Goal: Information Seeking & Learning: Learn about a topic

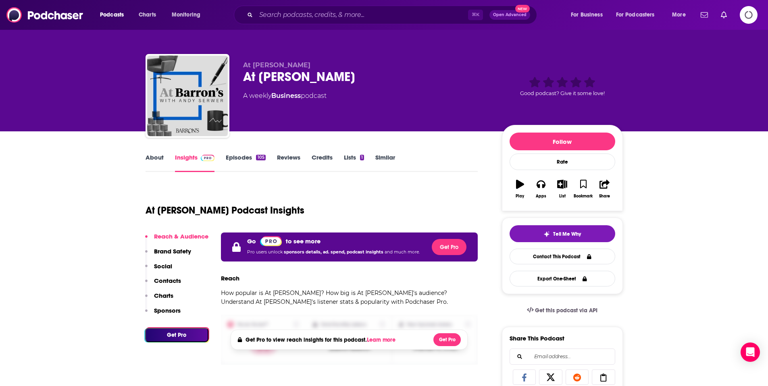
click at [746, 18] on icon "Logging in" at bounding box center [749, 15] width 20 height 20
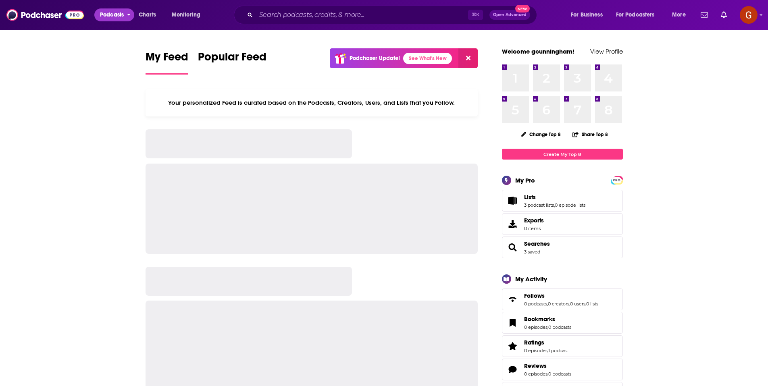
click at [104, 16] on span "Podcasts" at bounding box center [112, 14] width 24 height 11
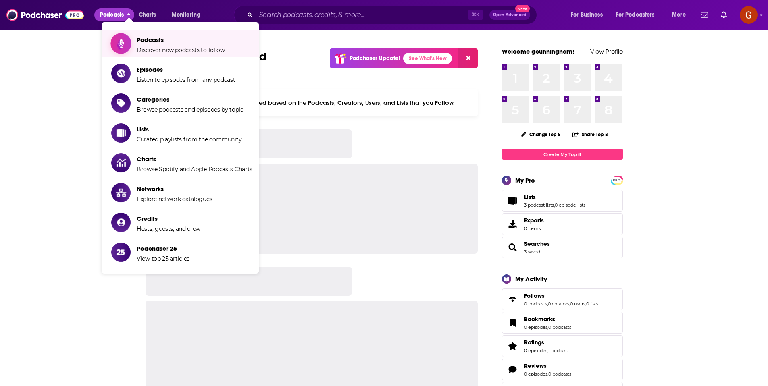
click at [131, 41] on link "Podcasts Discover new podcasts to follow" at bounding box center [181, 43] width 141 height 20
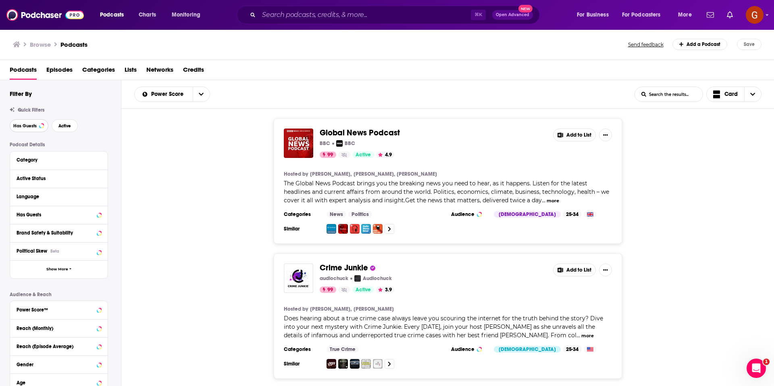
click at [24, 127] on span "Has Guests" at bounding box center [24, 126] width 23 height 4
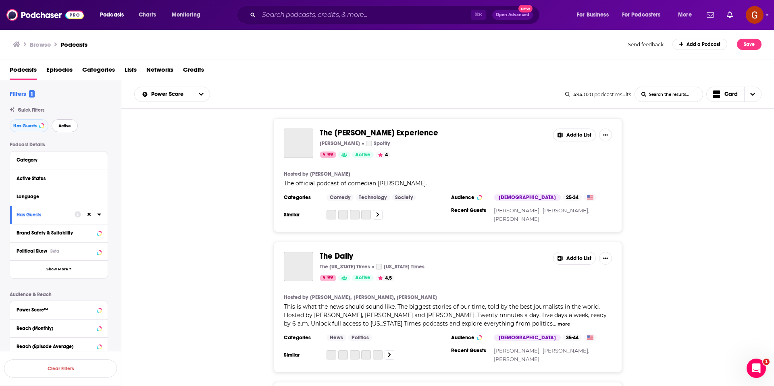
click at [69, 127] on span "Active" at bounding box center [64, 126] width 13 height 4
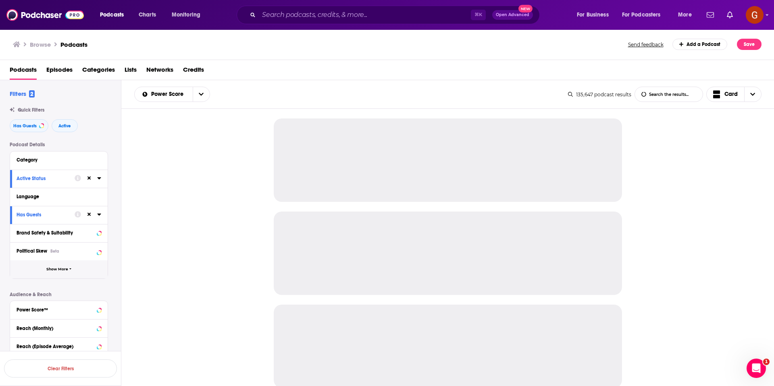
click at [67, 273] on button "Show More" at bounding box center [59, 270] width 98 height 18
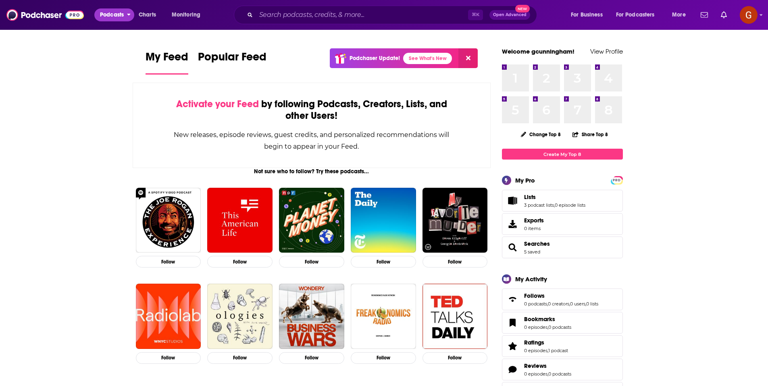
click at [109, 19] on span "Podcasts" at bounding box center [112, 14] width 24 height 11
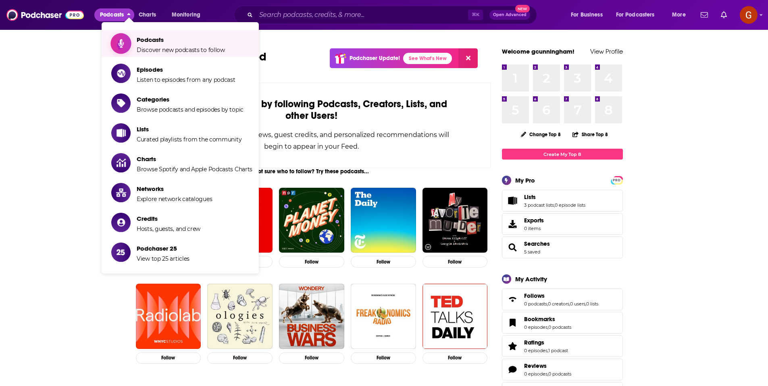
click at [115, 42] on span "Show item sub-menu" at bounding box center [121, 44] width 62 height 62
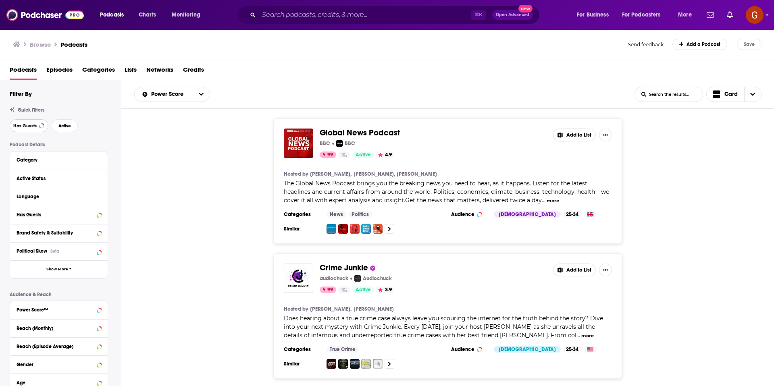
click at [26, 130] on button "Has Guests" at bounding box center [29, 125] width 39 height 13
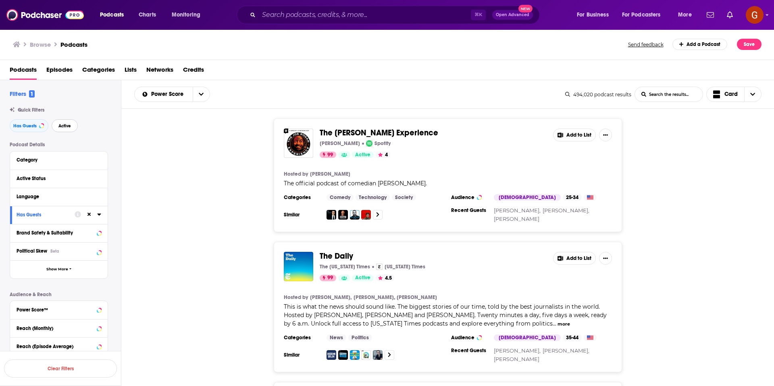
click at [58, 126] on span "Active" at bounding box center [64, 126] width 13 height 4
click at [100, 194] on icon at bounding box center [99, 196] width 4 height 6
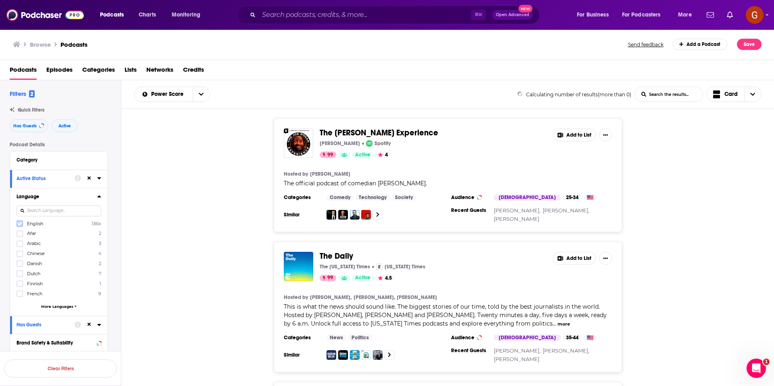
click at [21, 224] on icon at bounding box center [19, 223] width 5 height 5
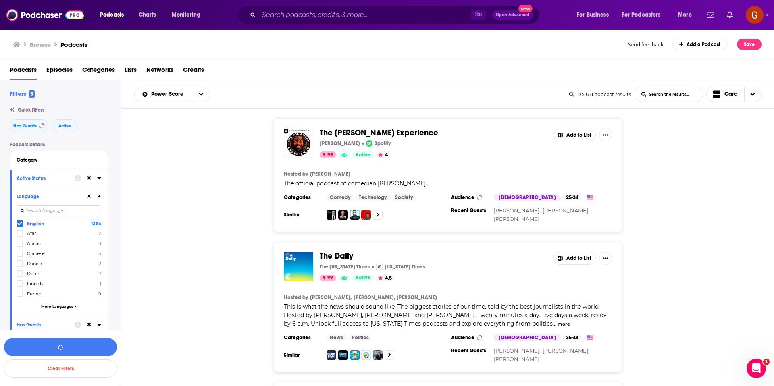
click at [103, 195] on div "Language English 136k Afar 2 Arabic 3 Chinese 4 Danish 2 Dutch 7 Finnish 1 Fren…" at bounding box center [59, 252] width 98 height 128
click at [100, 196] on icon at bounding box center [99, 196] width 4 height 6
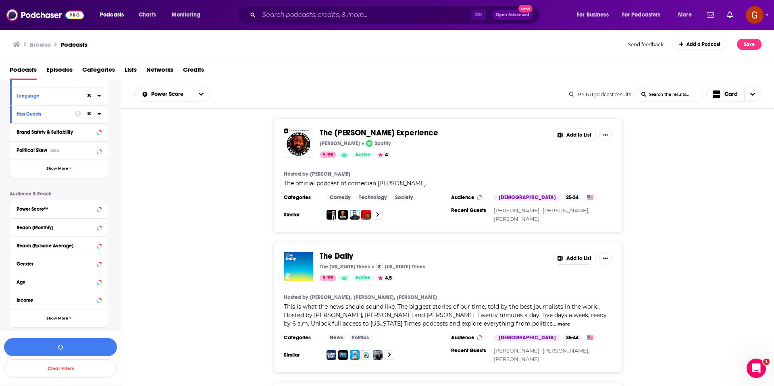
scroll to position [102, 0]
click at [64, 173] on button "Show More" at bounding box center [59, 168] width 98 height 18
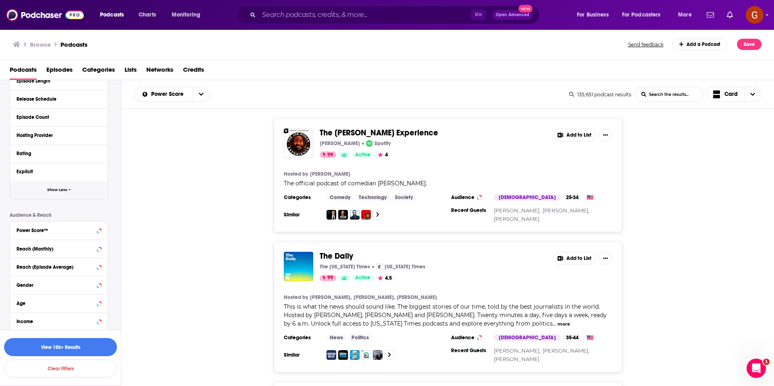
click at [62, 189] on span "Show Less" at bounding box center [57, 190] width 20 height 4
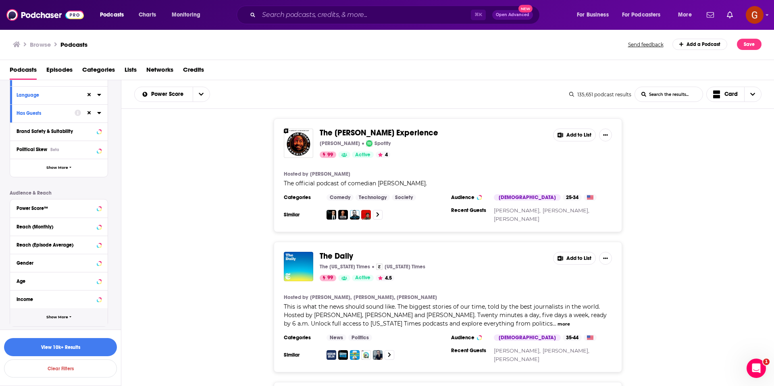
click at [59, 319] on span "Show More" at bounding box center [57, 317] width 22 height 4
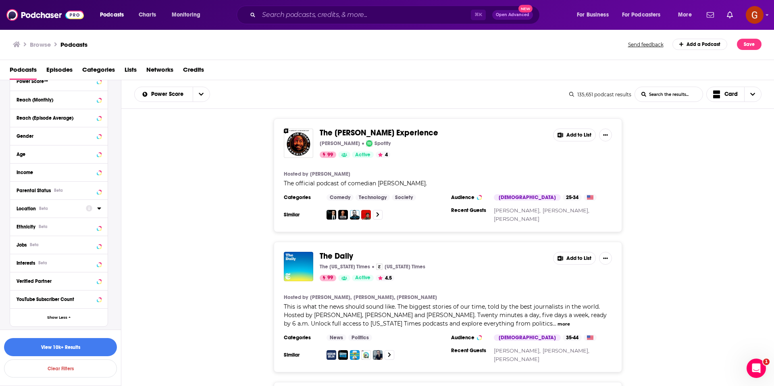
click at [99, 209] on icon at bounding box center [99, 209] width 4 height 2
click at [20, 244] on icon at bounding box center [19, 244] width 5 height 4
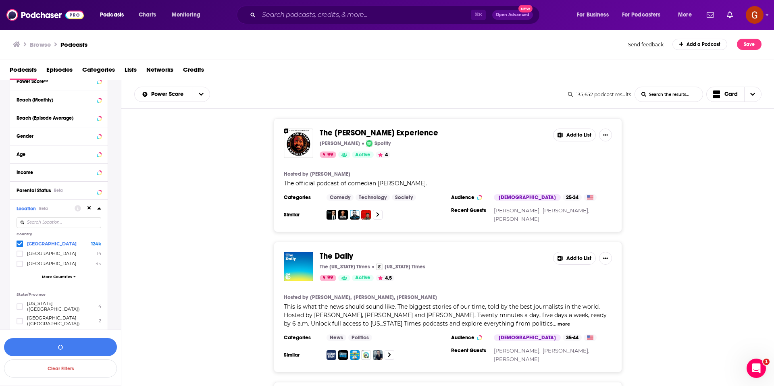
click at [97, 207] on icon at bounding box center [99, 208] width 4 height 6
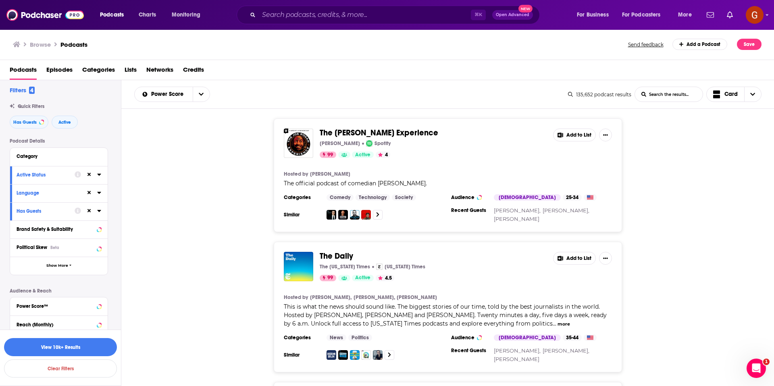
scroll to position [0, 0]
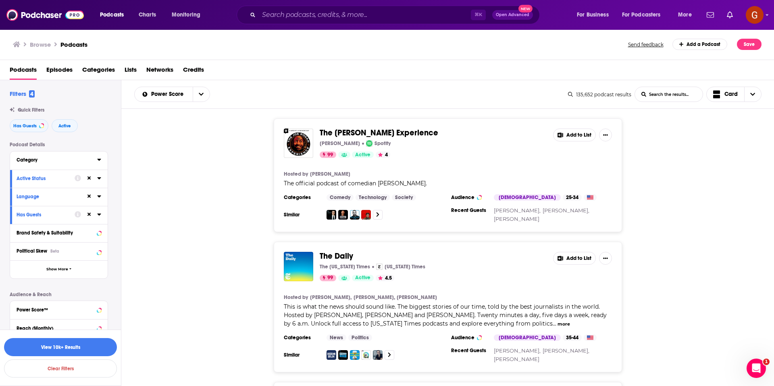
click at [100, 161] on icon at bounding box center [99, 160] width 4 height 2
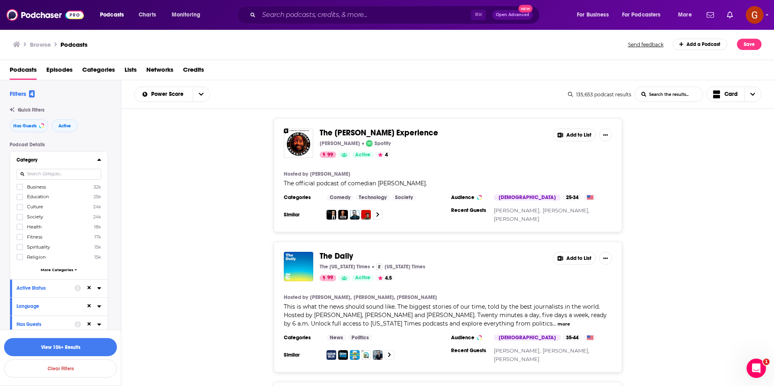
click at [52, 175] on input at bounding box center [59, 174] width 85 height 11
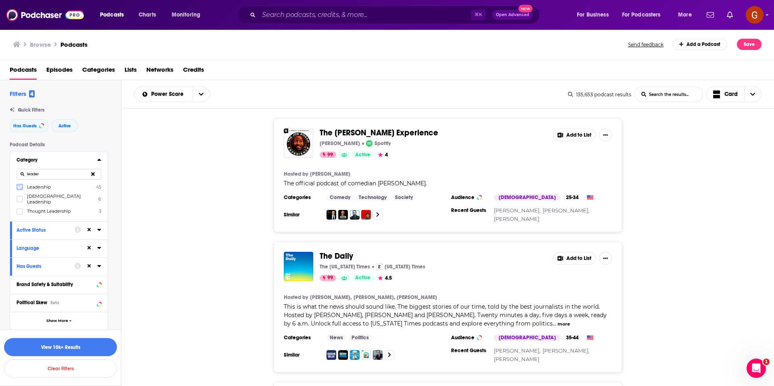
type input "leader"
click at [20, 190] on label at bounding box center [20, 187] width 6 height 6
click at [21, 210] on icon at bounding box center [19, 212] width 5 height 4
click at [54, 345] on button "View 46 Results" at bounding box center [60, 347] width 113 height 18
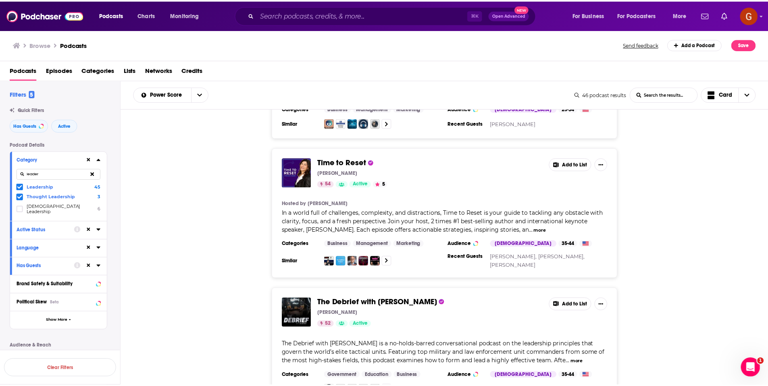
scroll to position [259, 0]
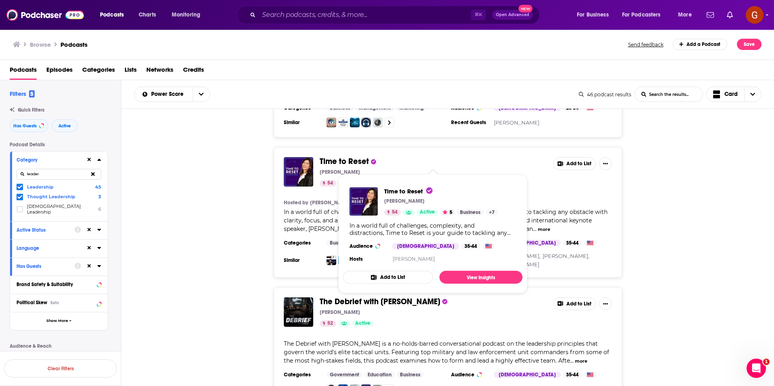
click at [363, 168] on div "Time to Reset Penny Zenker 54 Active 5" at bounding box center [433, 171] width 227 height 29
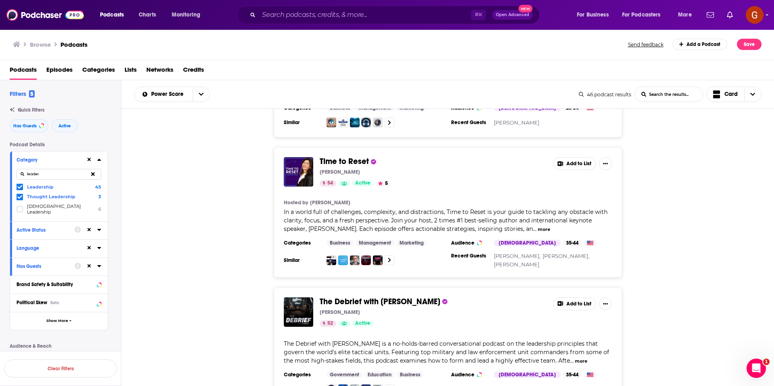
click at [364, 161] on span "Time to Reset" at bounding box center [344, 162] width 49 height 10
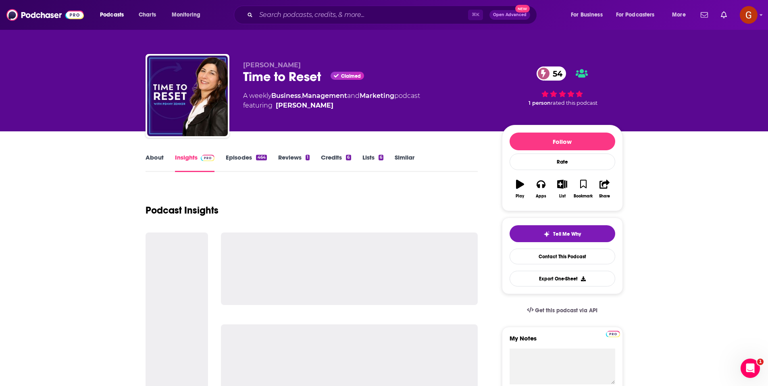
click at [271, 75] on div "Time to Reset Claimed 54" at bounding box center [366, 77] width 246 height 16
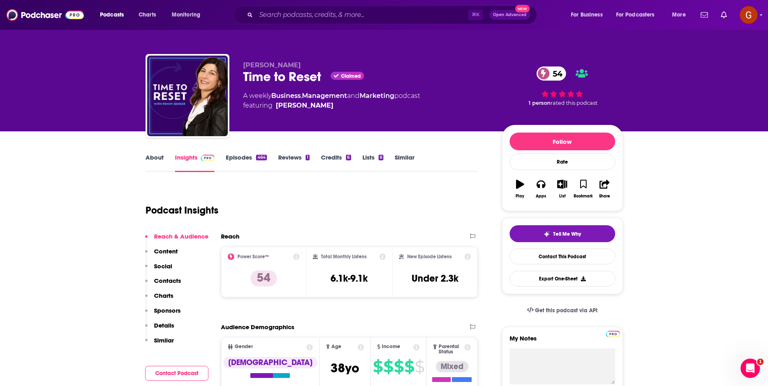
click at [271, 75] on div "Time to Reset Claimed 54" at bounding box center [366, 77] width 246 height 16
copy div "Time to Reset"
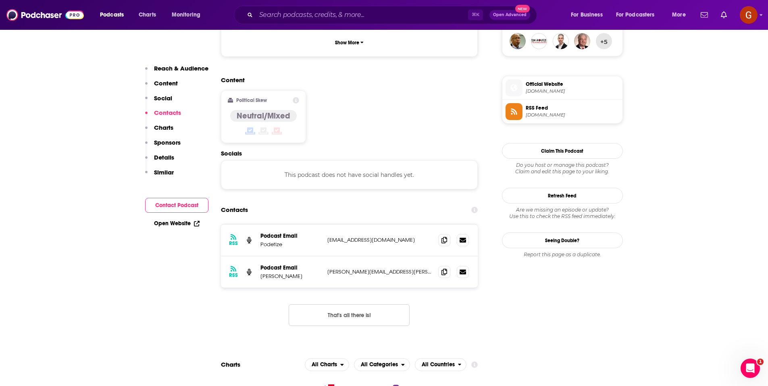
scroll to position [610, 0]
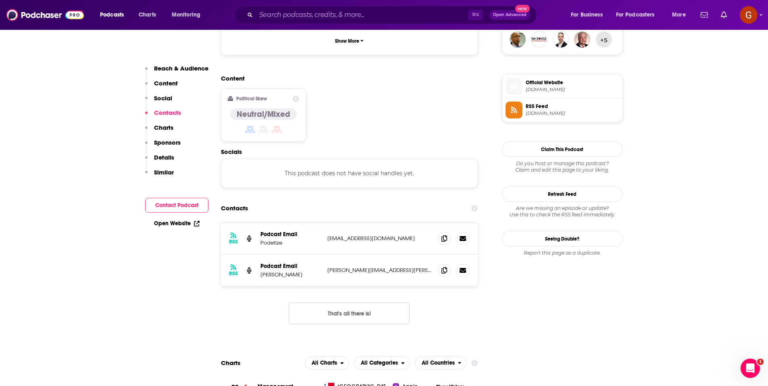
click at [279, 271] on p "[PERSON_NAME]" at bounding box center [291, 274] width 61 height 7
copy p "[PERSON_NAME]"
click at [442, 267] on icon at bounding box center [445, 270] width 6 height 6
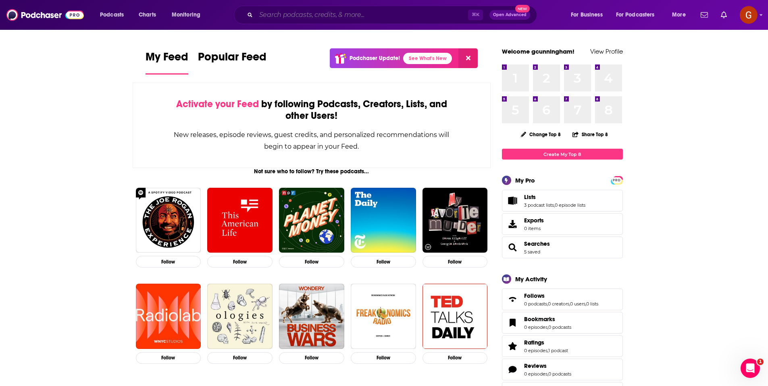
click at [298, 11] on input "Search podcasts, credits, & more..." at bounding box center [362, 14] width 212 height 13
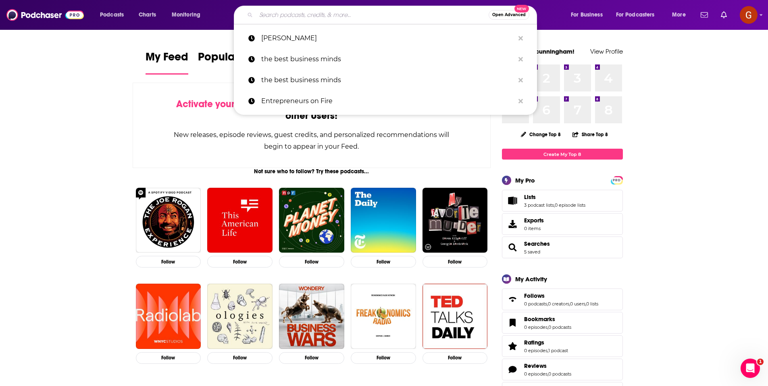
paste input "https://podcasts.apple.com/us/podcast/the-circuit-of-success-podcast-with-brett…"
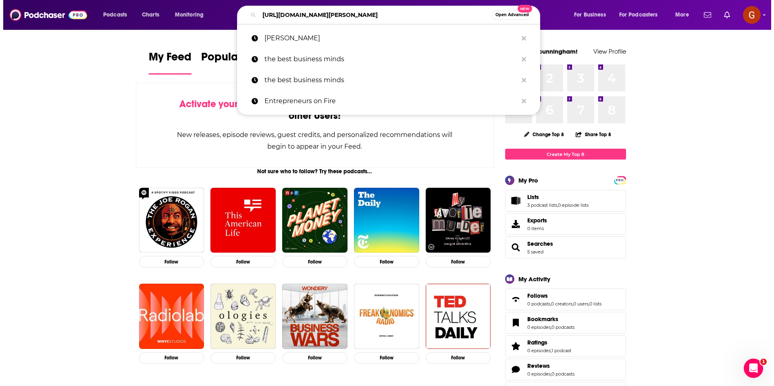
scroll to position [0, 96]
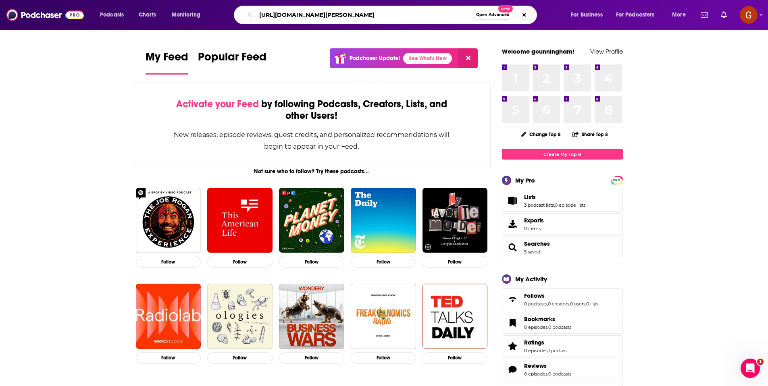
type input "https://podcasts.apple.com/us/podcast/the-circuit-of-success-podcast-with-brett…"
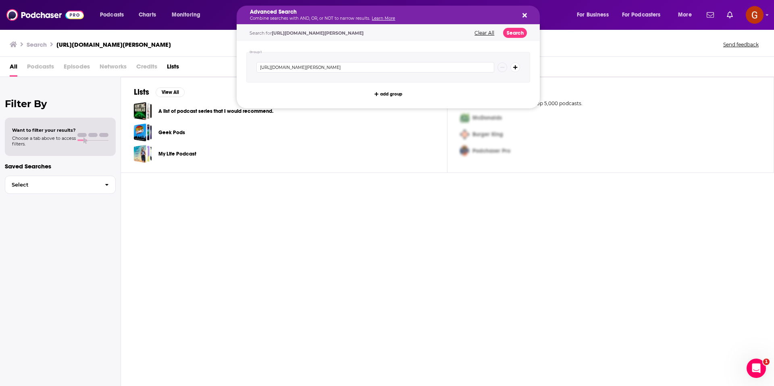
click at [358, 10] on h5 "Advanced Search" at bounding box center [382, 12] width 264 height 6
click at [252, 167] on div "Lists View All A list of podcast series that I would recommend. Geek Pods My Li…" at bounding box center [284, 125] width 327 height 96
click at [388, 163] on div "My Life Podcast" at bounding box center [284, 154] width 301 height 18
click at [486, 34] on button "Clear All" at bounding box center [484, 33] width 25 height 6
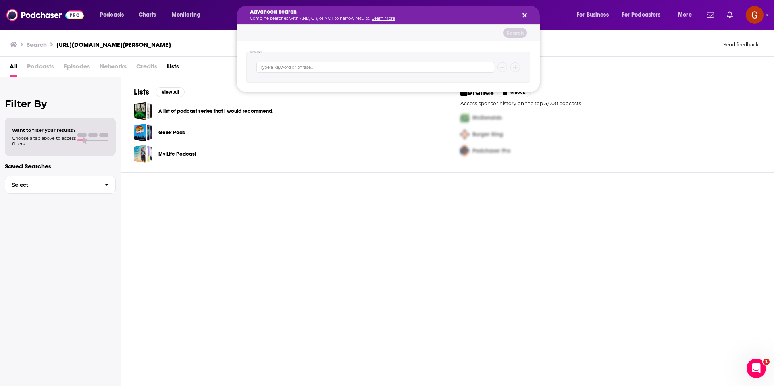
click at [530, 17] on div "Advanced Search Combine searches with AND, OR, or NOT to narrow results. Learn …" at bounding box center [388, 15] width 303 height 19
click at [527, 16] on icon "Search podcasts, credits, & more..." at bounding box center [525, 15] width 4 height 6
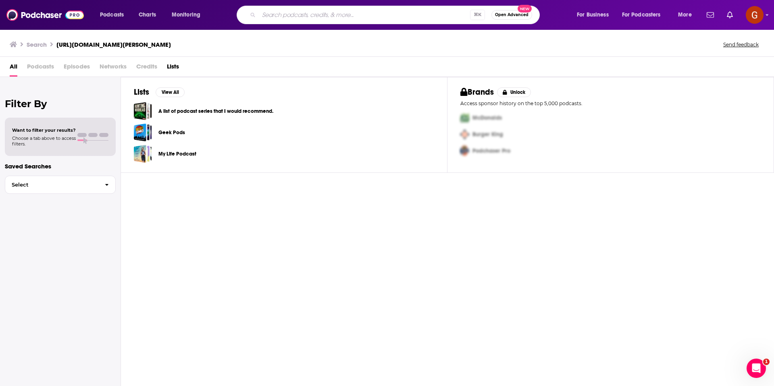
click at [266, 18] on input "Search podcasts, credits, & more..." at bounding box center [364, 14] width 211 height 13
click at [313, 15] on input "the circuit of" at bounding box center [367, 14] width 217 height 13
paste input "The Circuit of Success Podcast with Brett Gilliland"
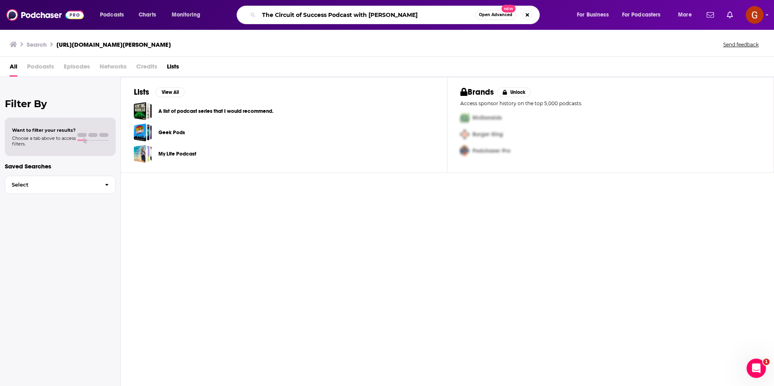
type input "The Circuit of Success Podcast with Brett Gilliland"
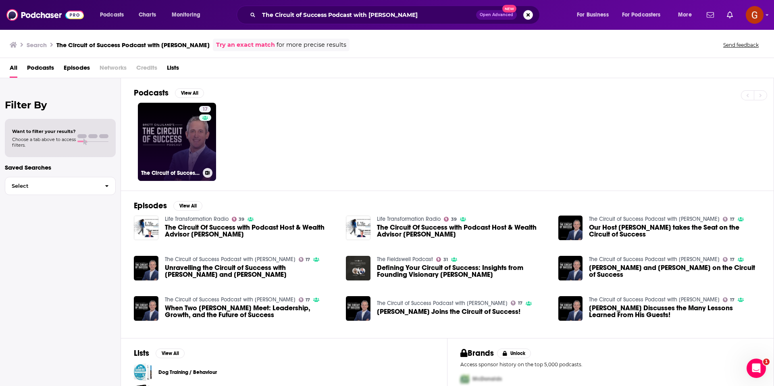
click at [171, 127] on link "17 The Circuit of Success Podcast with Brett Gilliland" at bounding box center [177, 142] width 78 height 78
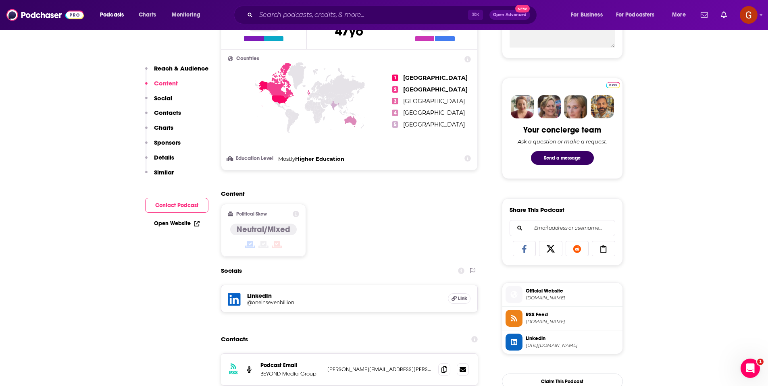
scroll to position [527, 0]
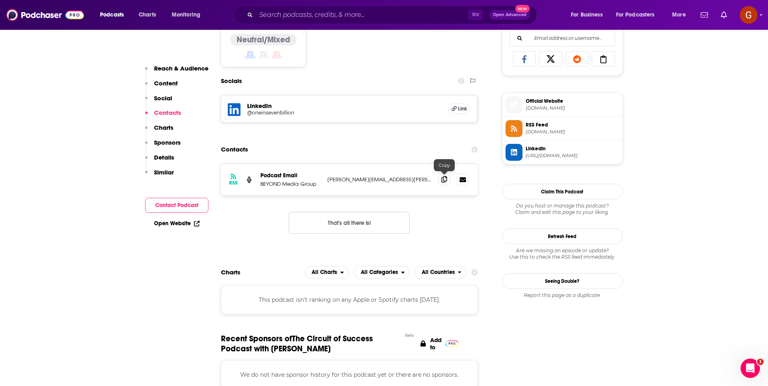
click at [443, 180] on icon at bounding box center [445, 179] width 6 height 6
click at [385, 17] on input "Search podcasts, credits, & more..." at bounding box center [362, 14] width 212 height 13
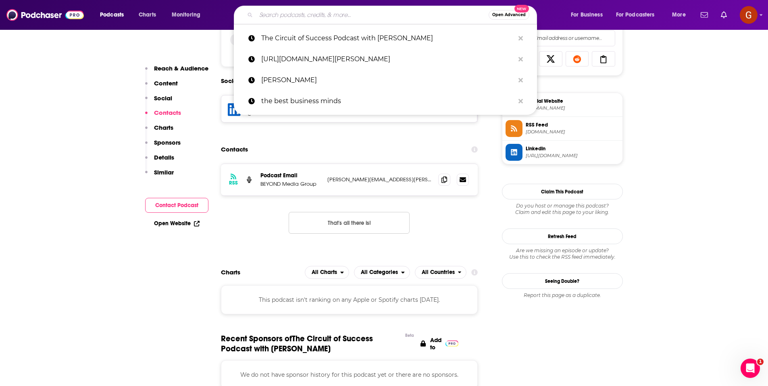
paste input "The Transformation Leaders Podcast: Expert Strategies for Leading Organizationa…"
type input "The Transformation Leaders Podcast: Expert Strategies for Leading Organizationa…"
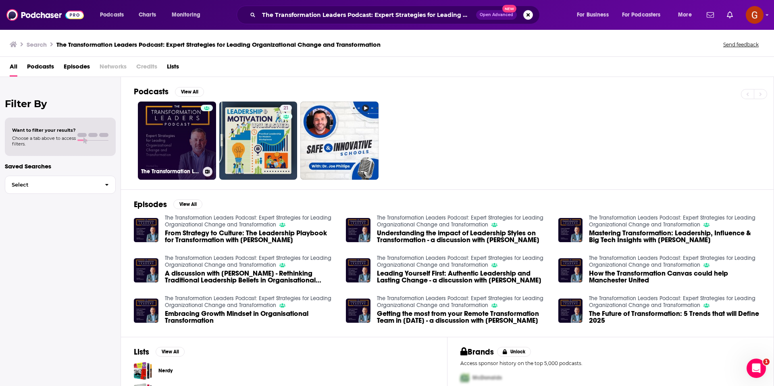
click at [167, 132] on link "The Transformation Leaders Podcast: Expert Strategies for Leading Organizationa…" at bounding box center [177, 141] width 78 height 78
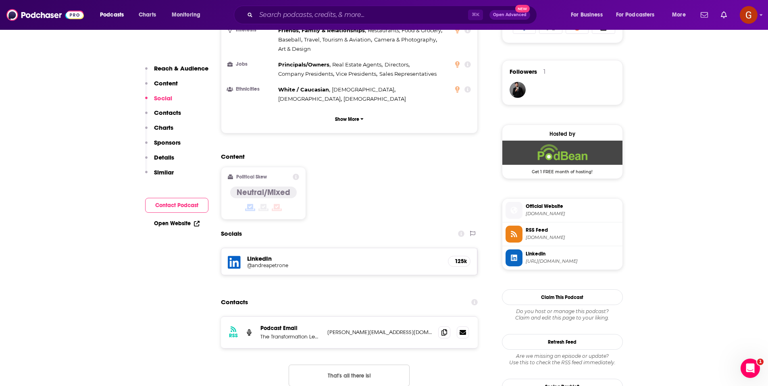
scroll to position [647, 0]
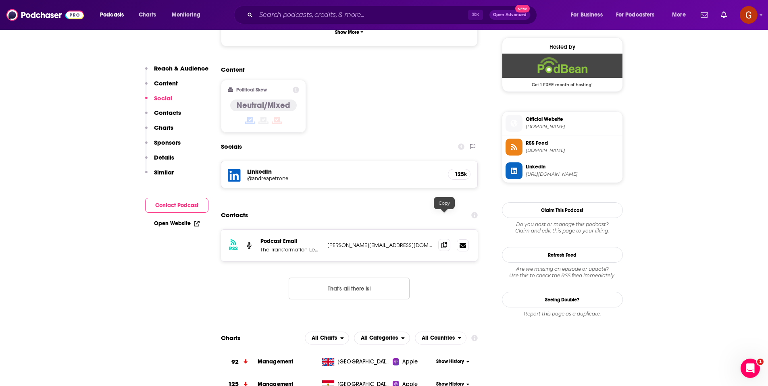
click at [442, 242] on icon at bounding box center [445, 245] width 6 height 6
click at [365, 11] on input "Search podcasts, credits, & more..." at bounding box center [362, 14] width 212 height 13
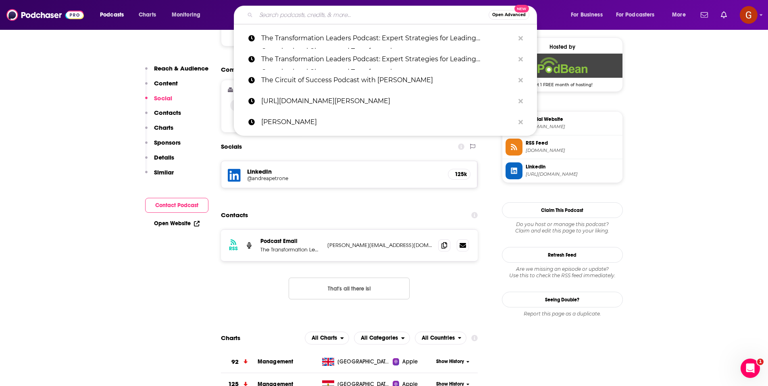
paste input "The Action Catalyst"
type input "The Action Catalyst"
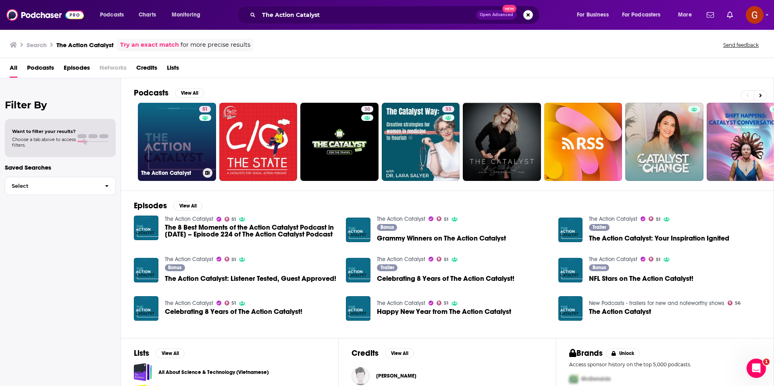
click at [206, 119] on icon at bounding box center [205, 118] width 6 height 4
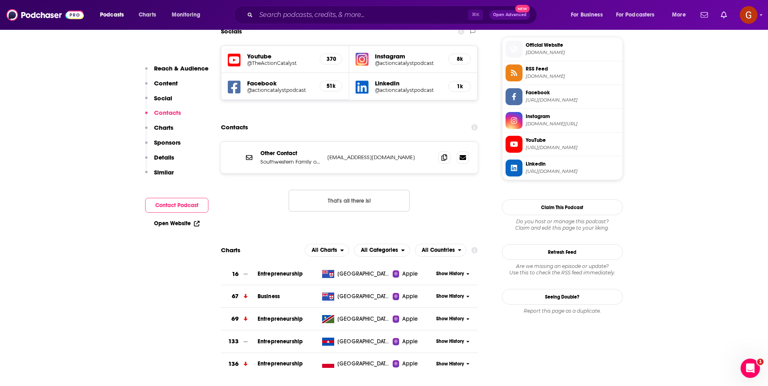
scroll to position [722, 0]
click at [328, 15] on input "Search podcasts, credits, & more..." at bounding box center [362, 14] width 212 height 13
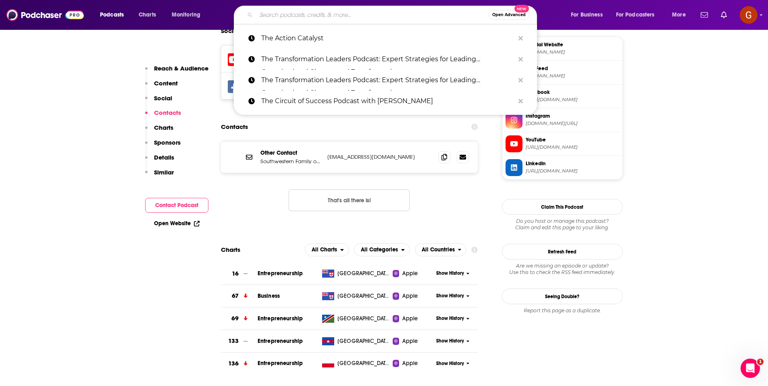
paste input "Let's Talk Legacy"
type input "Let's Talk Legacy"
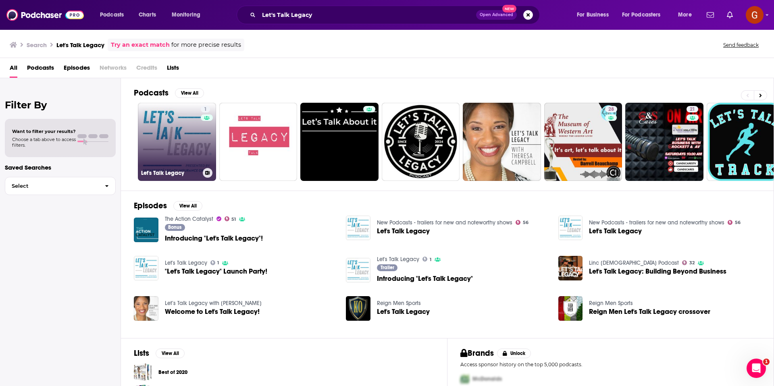
click at [176, 152] on link "1 Let's Talk Legacy" at bounding box center [177, 142] width 78 height 78
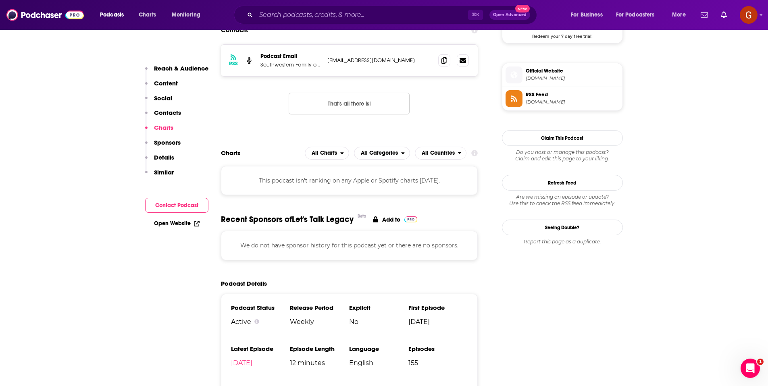
scroll to position [630, 0]
drag, startPoint x: 442, startPoint y: 61, endPoint x: 456, endPoint y: 48, distance: 19.1
click at [442, 61] on icon at bounding box center [445, 61] width 6 height 6
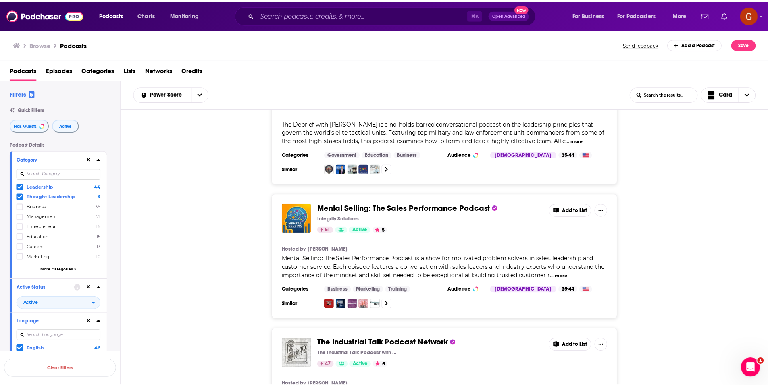
scroll to position [486, 0]
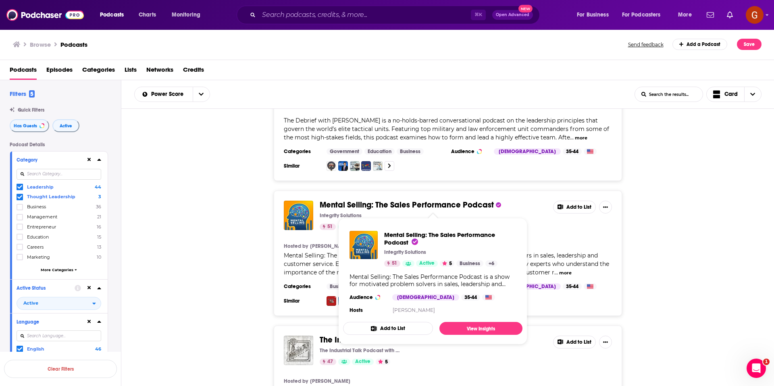
click at [451, 201] on span "Mental Selling: The Sales Performance Podcast" at bounding box center [407, 205] width 174 height 10
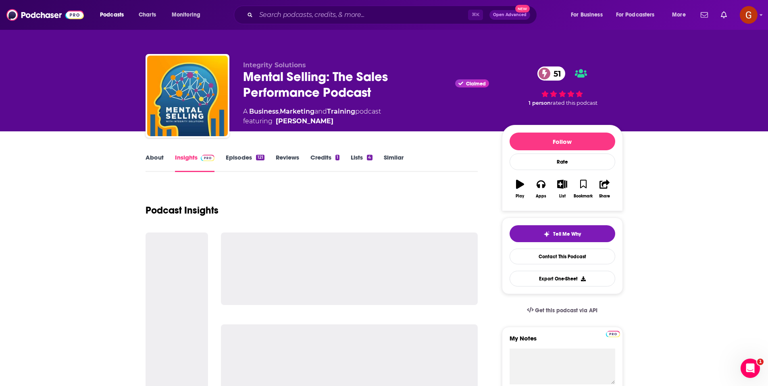
click at [267, 79] on div "Mental Selling: The Sales Performance Podcast Claimed 51" at bounding box center [366, 84] width 246 height 31
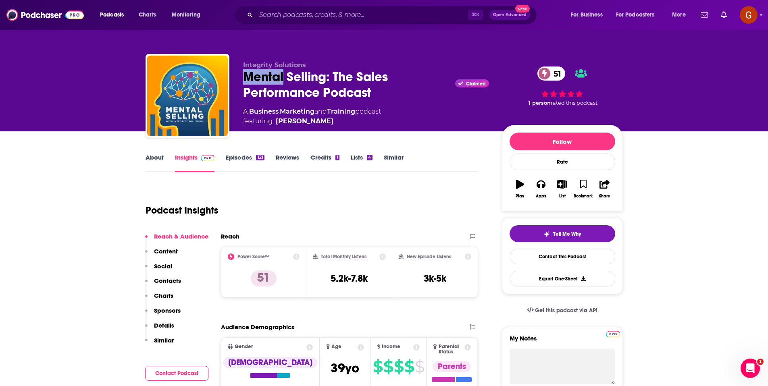
click at [267, 79] on div "Mental Selling: The Sales Performance Podcast Claimed 51" at bounding box center [366, 84] width 246 height 31
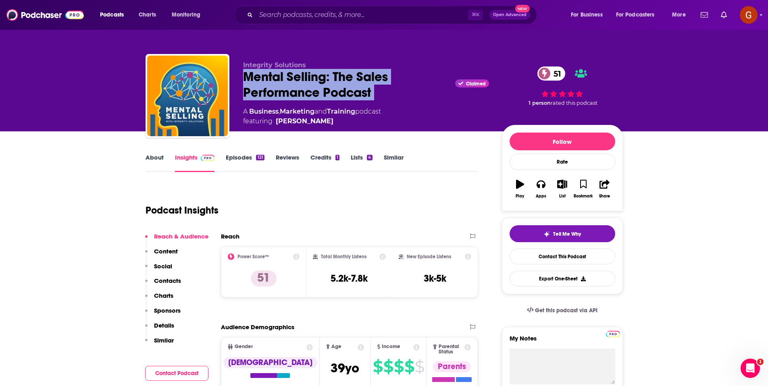
click at [267, 79] on div "Mental Selling: The Sales Performance Podcast Claimed 51" at bounding box center [366, 84] width 246 height 31
copy div "Mental Selling: The Sales Performance Podcast"
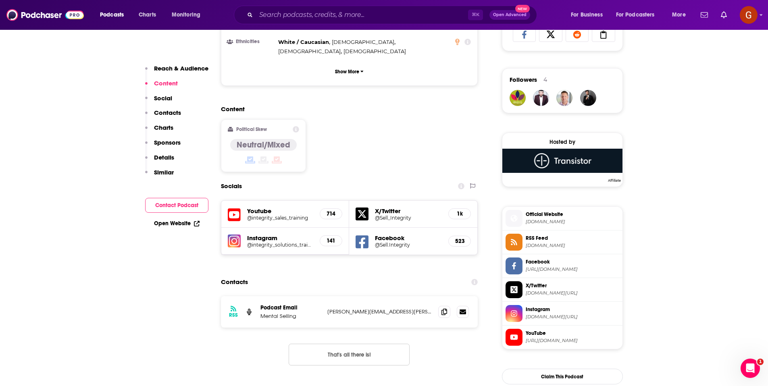
scroll to position [553, 0]
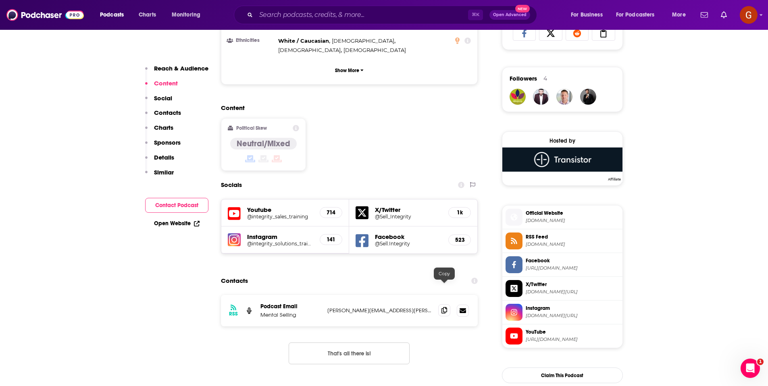
click at [443, 307] on icon at bounding box center [445, 310] width 6 height 6
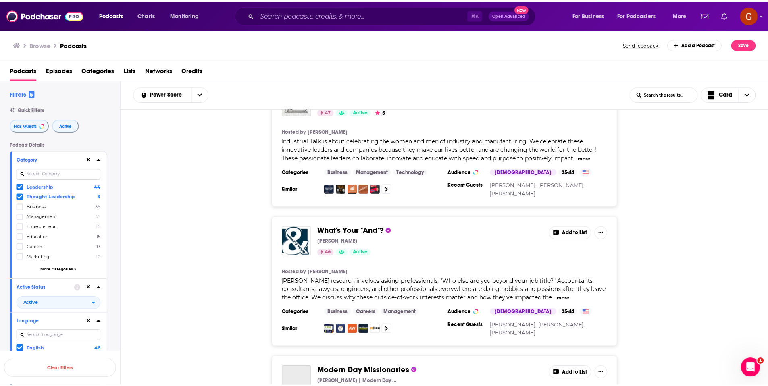
scroll to position [793, 0]
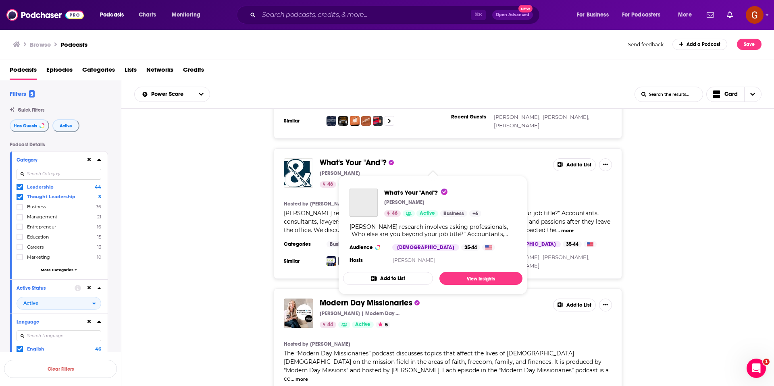
click at [326, 164] on span "What's Your "And"?" at bounding box center [353, 163] width 67 height 10
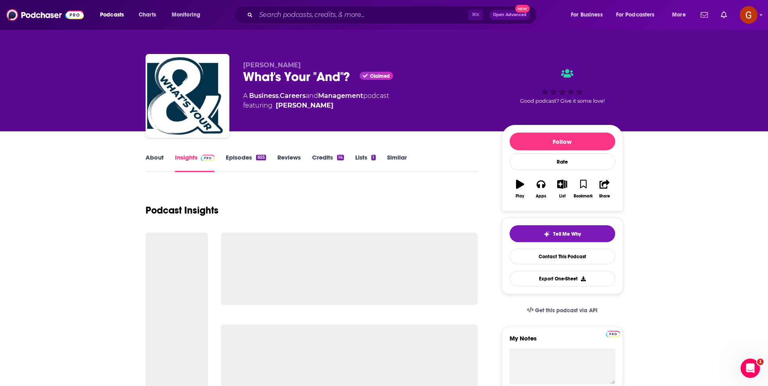
click at [280, 81] on div "What's Your "And"? Claimed" at bounding box center [366, 77] width 246 height 16
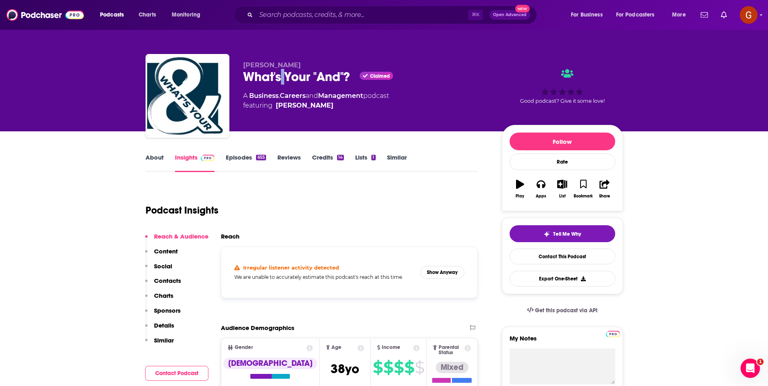
click at [280, 81] on div "What's Your "And"? Claimed" at bounding box center [366, 77] width 246 height 16
copy div "What's Your "And"?"
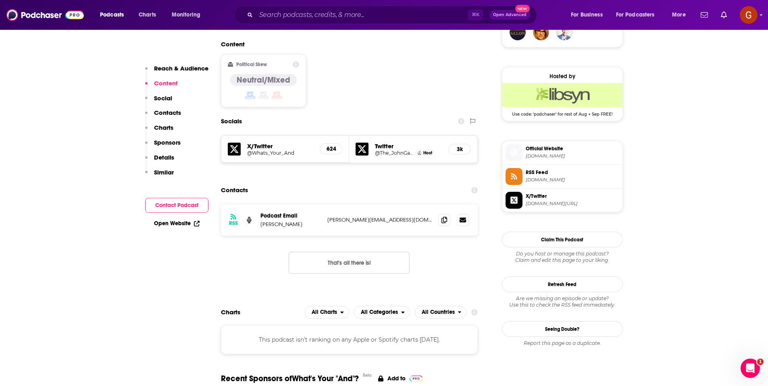
scroll to position [645, 0]
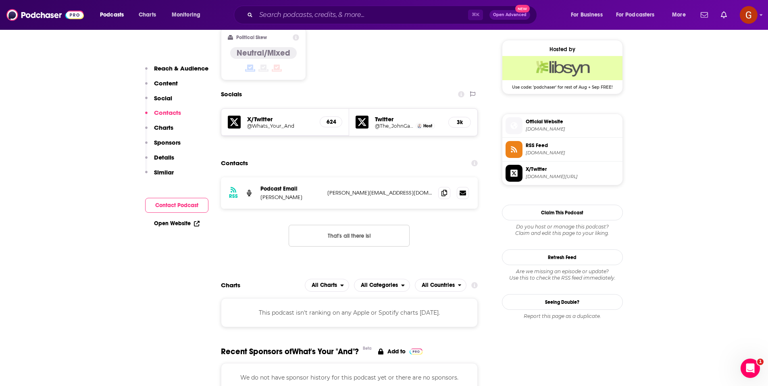
click at [270, 194] on p "[PERSON_NAME]" at bounding box center [291, 197] width 61 height 7
copy p "[PERSON_NAME]"
click at [441, 187] on span at bounding box center [444, 193] width 12 height 12
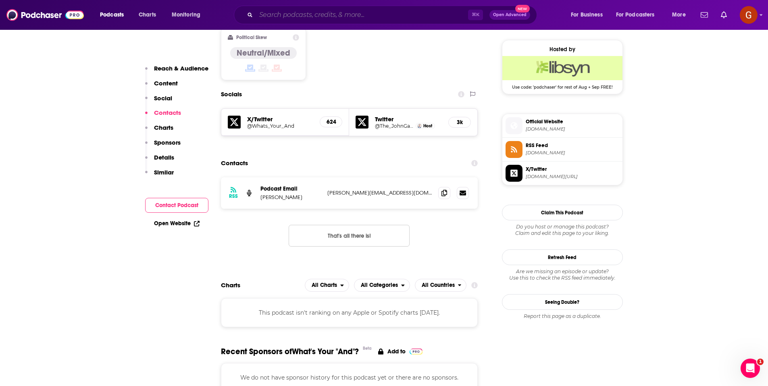
click at [349, 15] on input "Search podcasts, credits, & more..." at bounding box center [362, 14] width 212 height 13
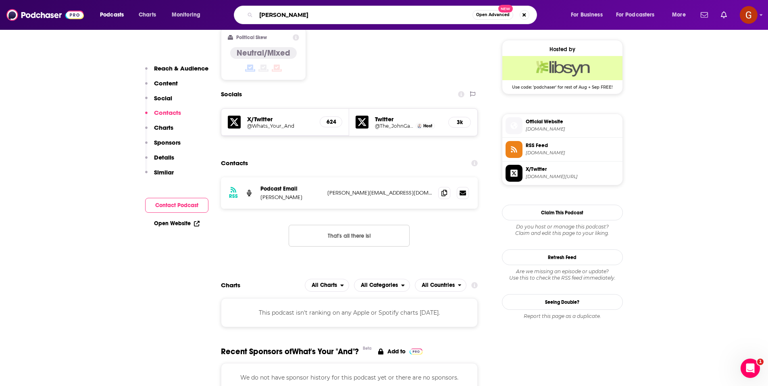
type input "[PERSON_NAME]"
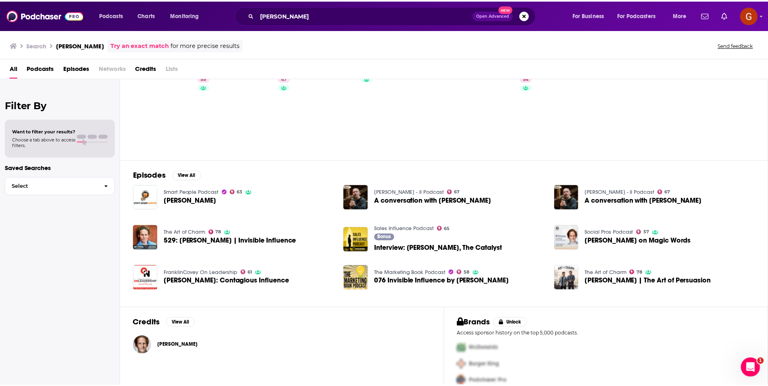
scroll to position [43, 0]
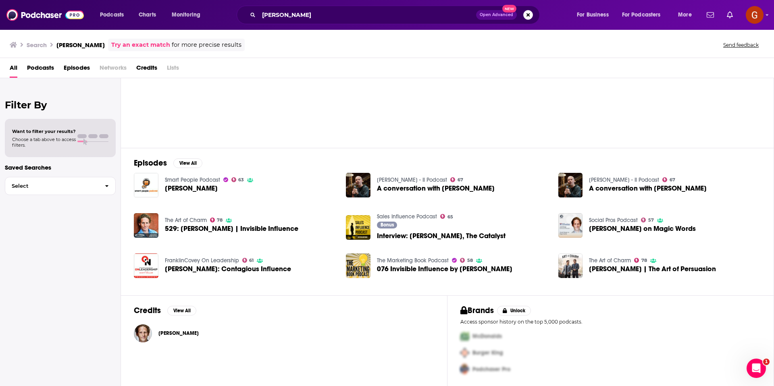
click at [165, 333] on span "[PERSON_NAME]" at bounding box center [179, 333] width 40 height 6
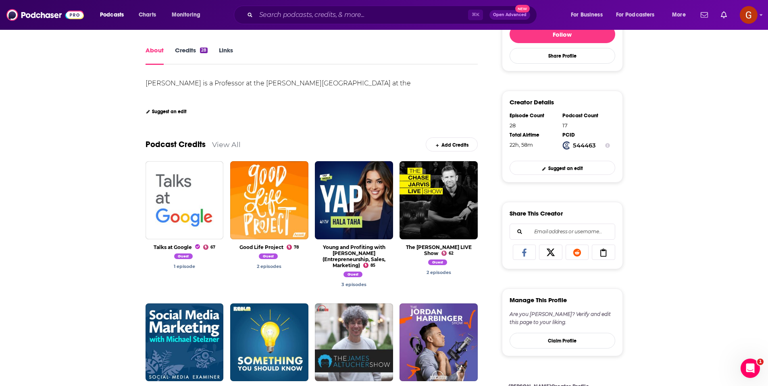
scroll to position [132, 0]
click at [191, 55] on link "Credits 28" at bounding box center [191, 56] width 33 height 19
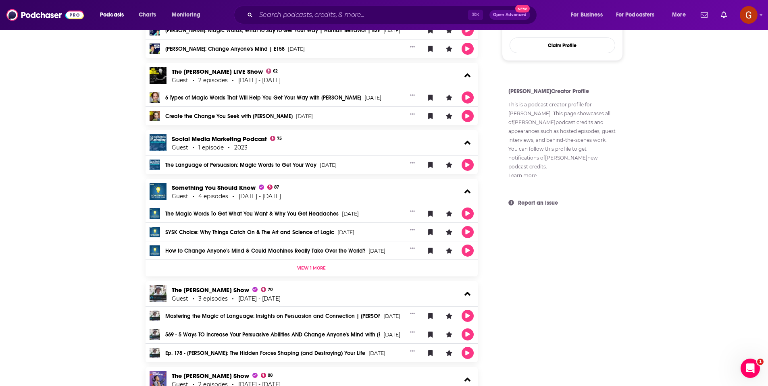
scroll to position [38, 0]
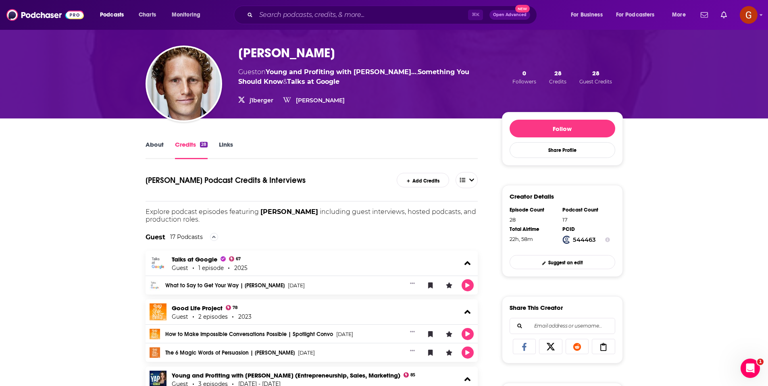
click at [152, 141] on link "About" at bounding box center [155, 150] width 18 height 19
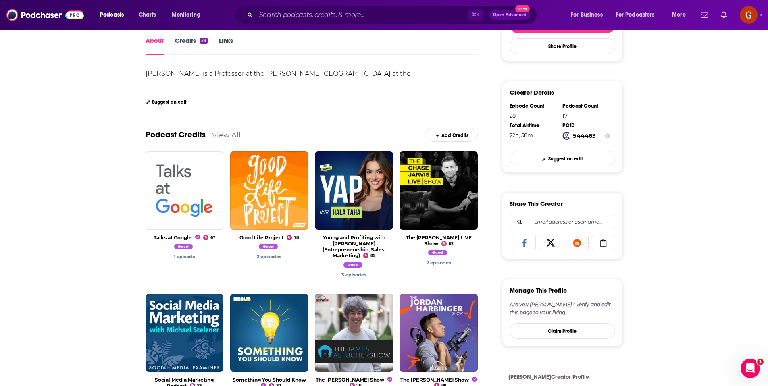
scroll to position [152, 0]
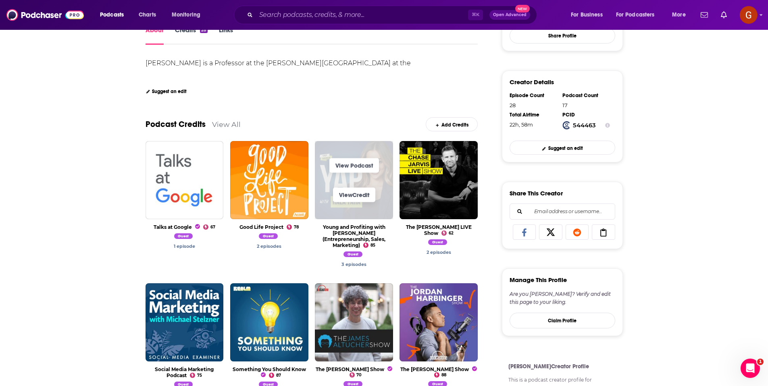
click at [353, 187] on span "View Credit" at bounding box center [354, 194] width 78 height 29
click at [365, 167] on link "View Podcast" at bounding box center [355, 166] width 50 height 15
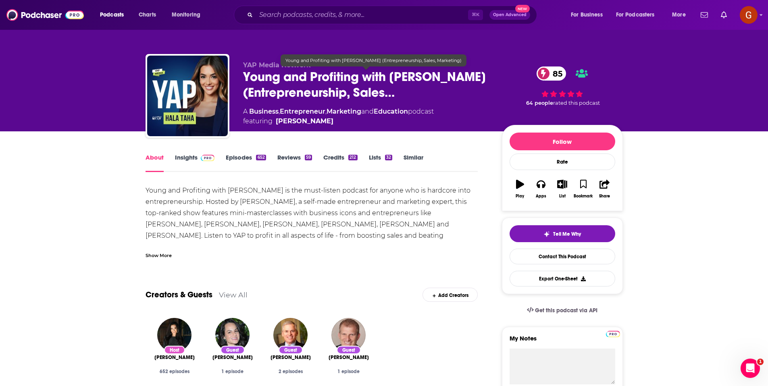
click at [289, 79] on span "Young and Profiting with [PERSON_NAME] (Entrepreneurship, Sales…" at bounding box center [366, 84] width 246 height 31
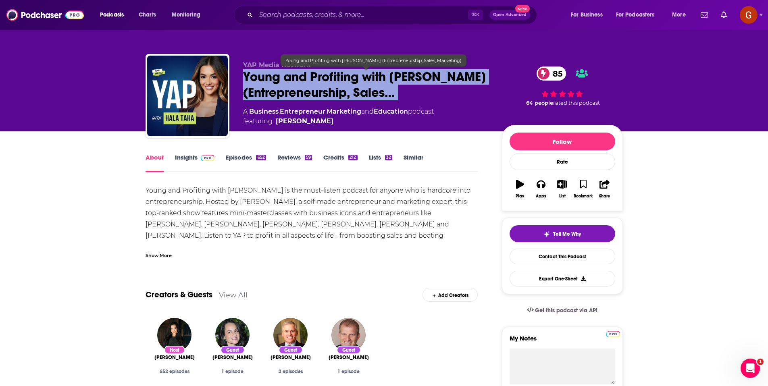
click at [289, 79] on span "Young and Profiting with [PERSON_NAME] (Entrepreneurship, Sales…" at bounding box center [366, 84] width 246 height 31
copy div "Young and Profiting with [PERSON_NAME] (Entrepreneurship, Sales… 85"
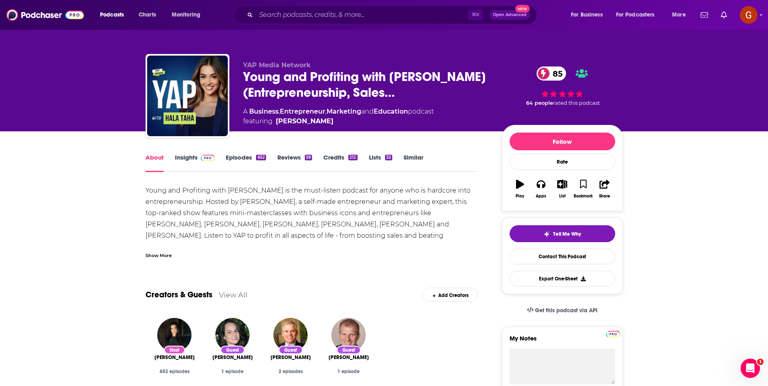
click at [157, 255] on div "Show More" at bounding box center [159, 255] width 26 height 8
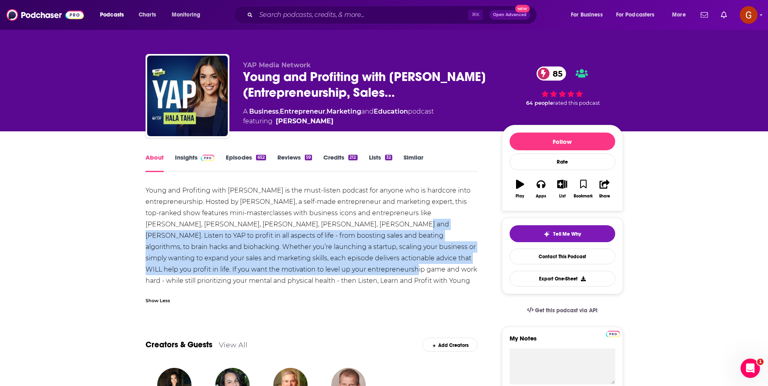
drag, startPoint x: 368, startPoint y: 225, endPoint x: 321, endPoint y: 274, distance: 68.2
click at [321, 274] on div "Young and Profiting with [PERSON_NAME] is the must-listen podcast for anyone wh…" at bounding box center [312, 241] width 333 height 113
copy div "Listen to YAP to profit in all aspects of life - from boosting sales and beatin…"
click at [195, 166] on link "Insights" at bounding box center [195, 163] width 40 height 19
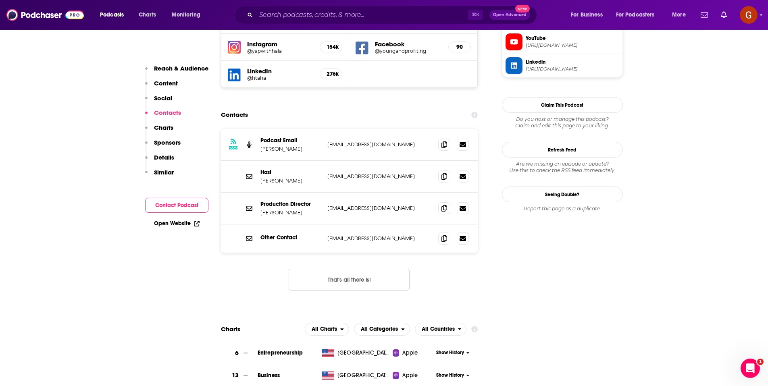
scroll to position [776, 0]
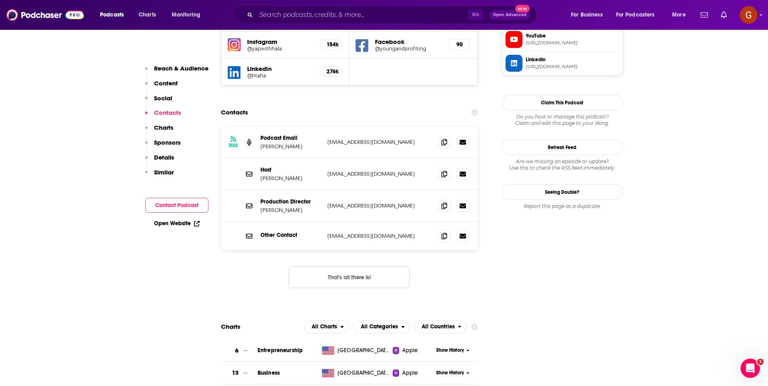
click at [280, 143] on p "[PERSON_NAME]" at bounding box center [291, 146] width 61 height 7
copy p "[PERSON_NAME]"
click at [439, 168] on span at bounding box center [444, 174] width 12 height 12
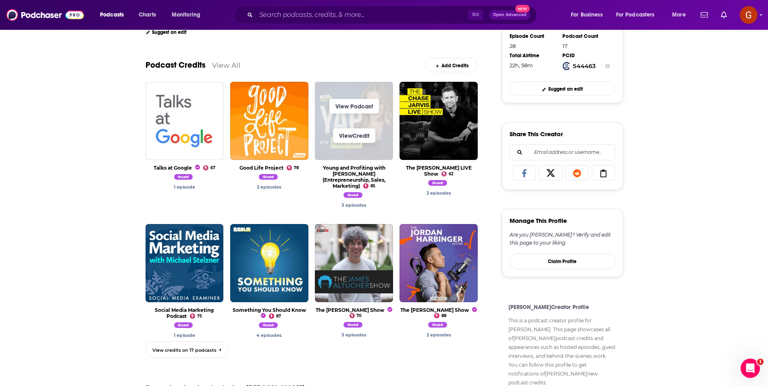
scroll to position [212, 0]
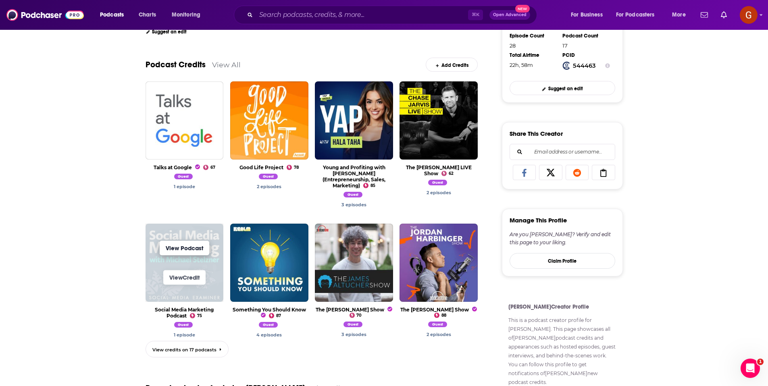
click at [200, 242] on link "View Podcast" at bounding box center [185, 248] width 50 height 15
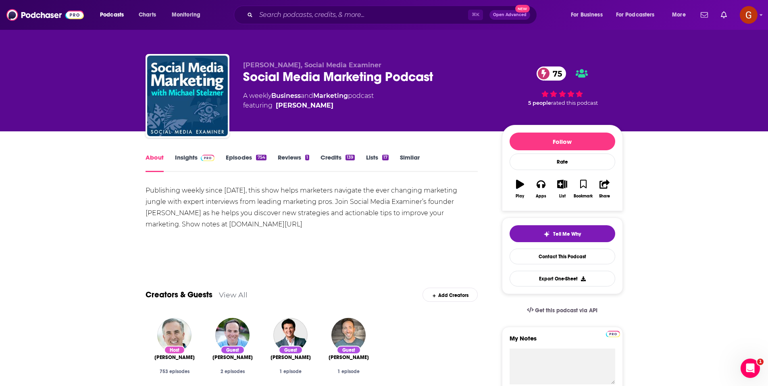
click at [271, 82] on div "Social Media Marketing Podcast 75" at bounding box center [366, 77] width 246 height 16
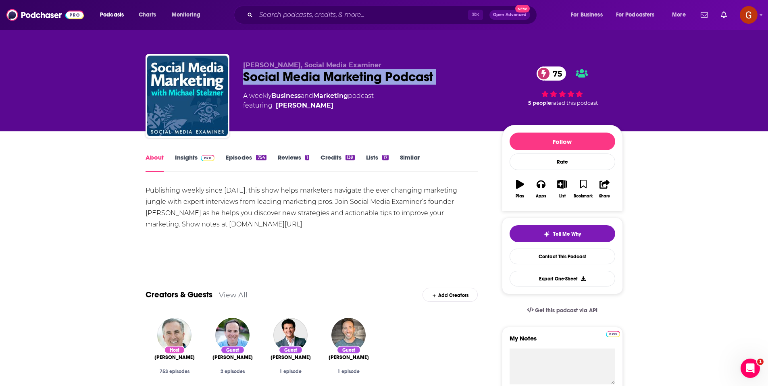
click at [271, 82] on div "Social Media Marketing Podcast 75" at bounding box center [366, 77] width 246 height 16
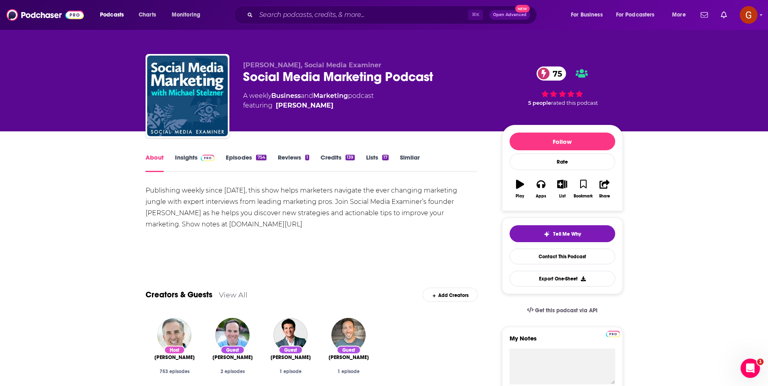
click at [298, 72] on div "Social Media Marketing Podcast 75" at bounding box center [366, 77] width 246 height 16
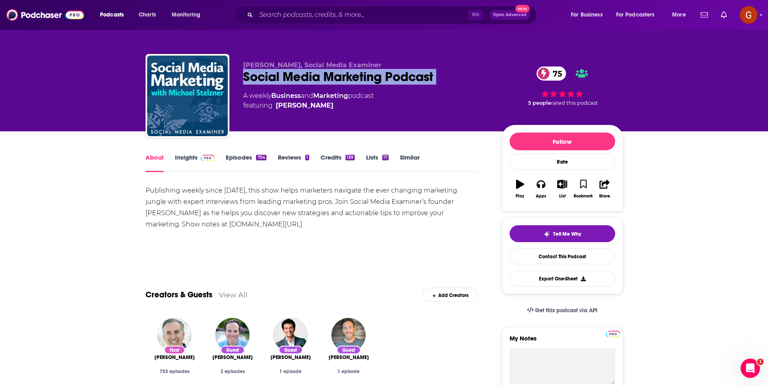
click at [298, 72] on div "Social Media Marketing Podcast 75" at bounding box center [366, 77] width 246 height 16
copy div "Social Media Marketing Podcast 75"
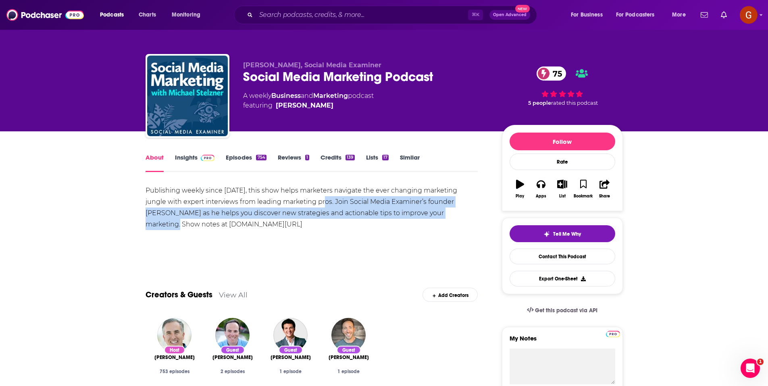
drag, startPoint x: 310, startPoint y: 202, endPoint x: 448, endPoint y: 216, distance: 138.7
click at [448, 216] on div "Publishing weekly since [DATE], this show helps marketers navigate the ever cha…" at bounding box center [312, 207] width 333 height 45
copy div ". Join Social Media Examiner’s founder [PERSON_NAME] as he helps you discover n…"
click at [198, 160] on span at bounding box center [206, 158] width 17 height 8
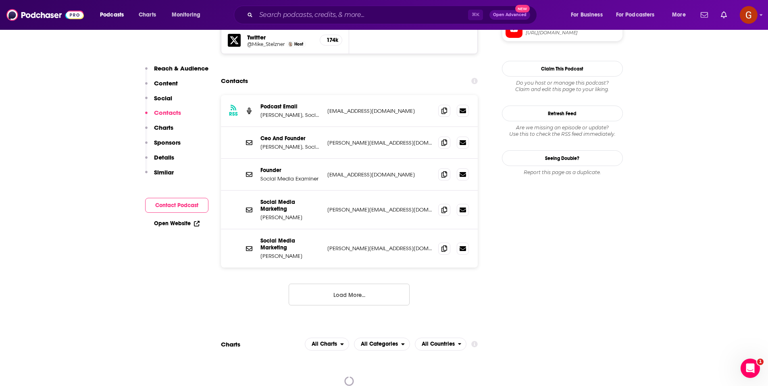
scroll to position [791, 0]
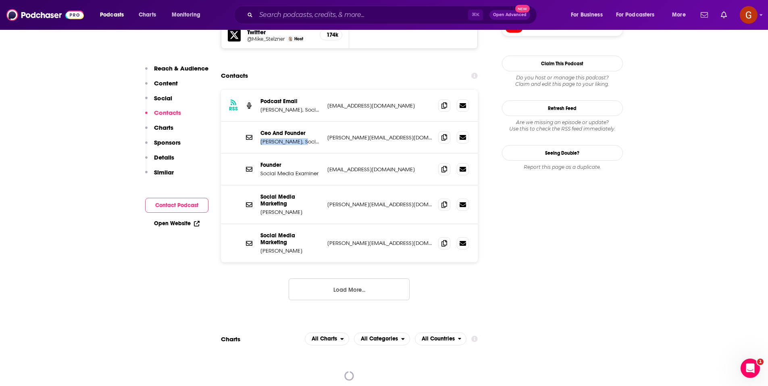
drag, startPoint x: 261, startPoint y: 104, endPoint x: 301, endPoint y: 107, distance: 40.0
click at [301, 138] on p "[PERSON_NAME], Social Media Examiner" at bounding box center [291, 141] width 61 height 7
copy p "[PERSON_NAME]"
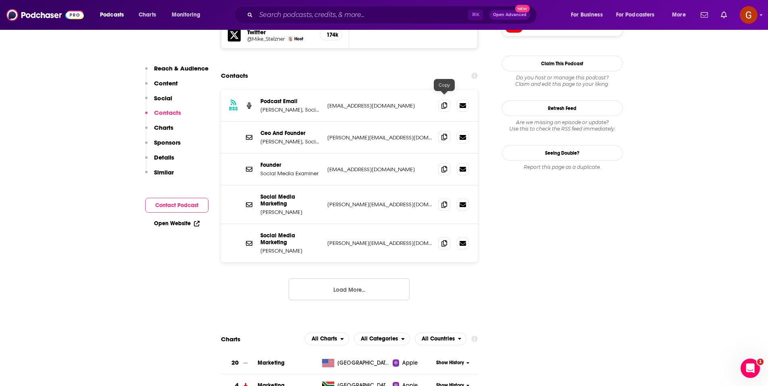
click at [440, 131] on span at bounding box center [444, 137] width 12 height 12
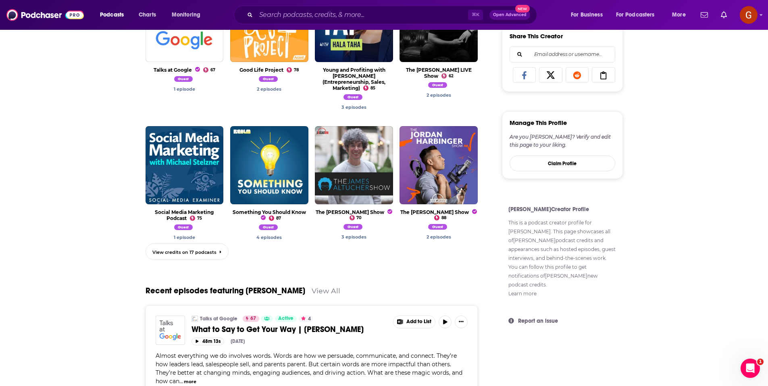
scroll to position [348, 0]
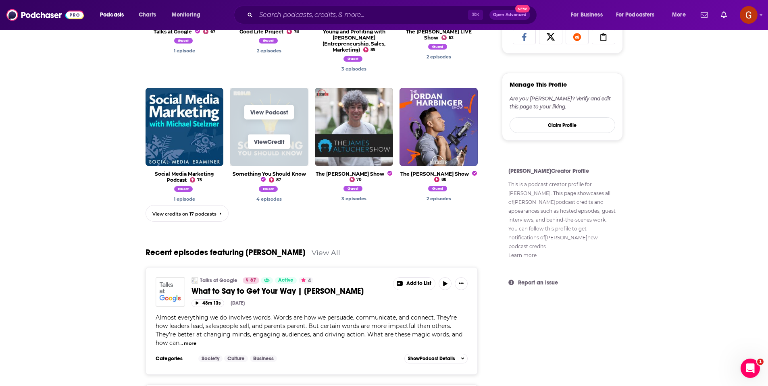
click at [276, 127] on span "View Credit" at bounding box center [269, 141] width 78 height 29
click at [269, 98] on span "View Podcast" at bounding box center [269, 112] width 78 height 29
click at [268, 105] on link "View Podcast" at bounding box center [269, 112] width 50 height 15
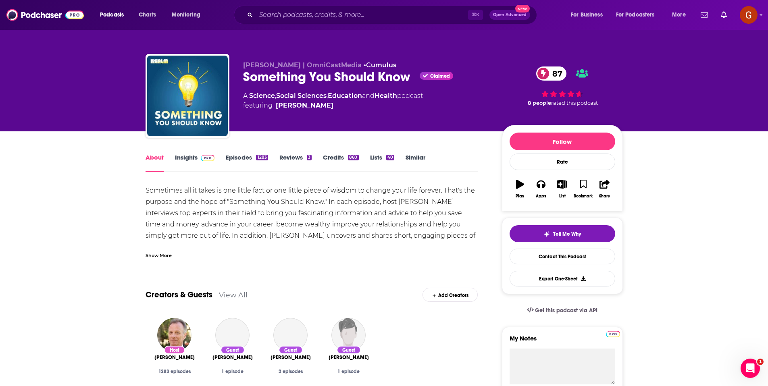
click at [283, 79] on div "Something You Should Know Claimed 87" at bounding box center [366, 77] width 246 height 16
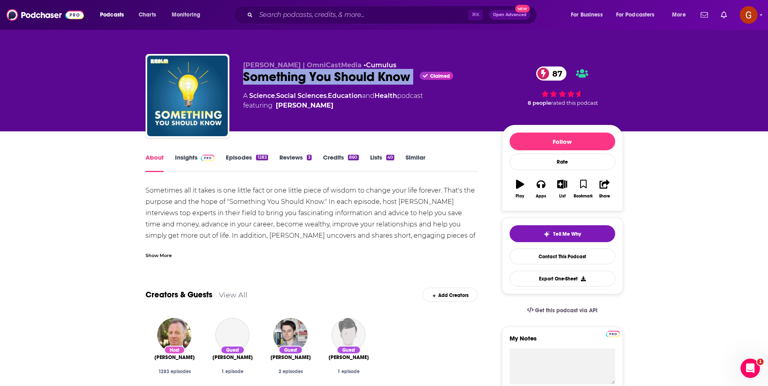
click at [283, 79] on div "Something You Should Know Claimed 87" at bounding box center [366, 77] width 246 height 16
copy div "Something You Should Know"
